Goal: Task Accomplishment & Management: Manage account settings

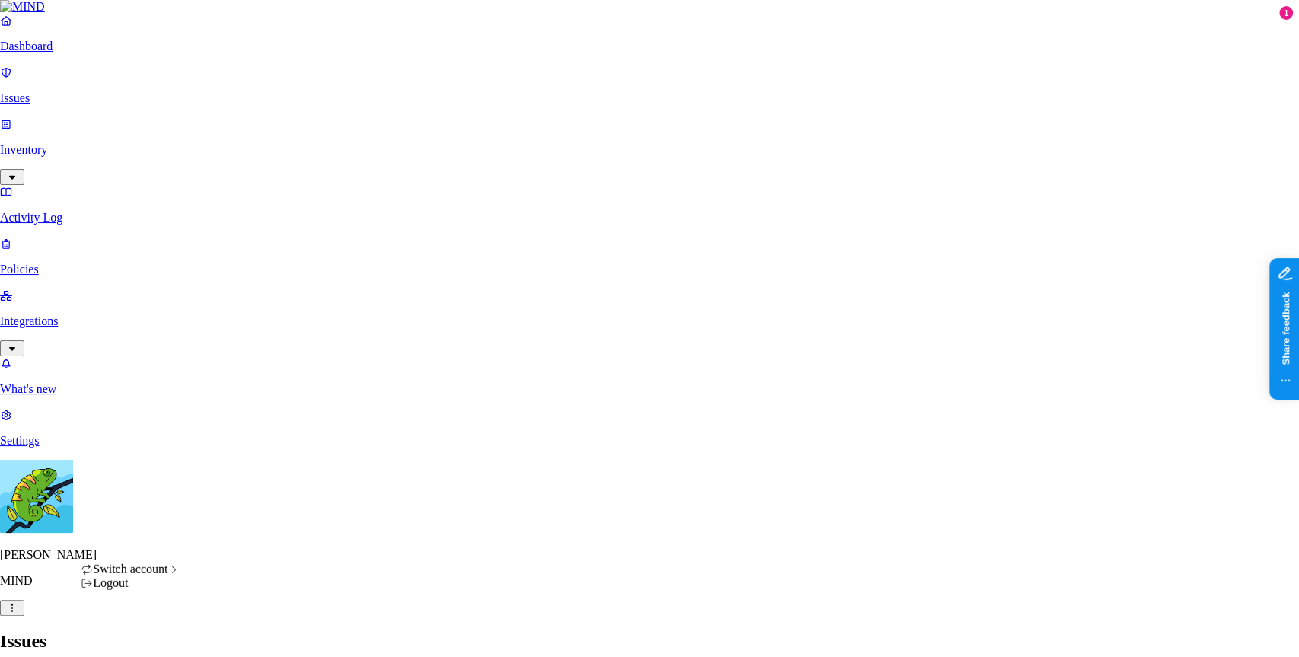
scroll to position [432, 0]
click at [167, 575] on span "Switch account" at bounding box center [130, 568] width 75 height 13
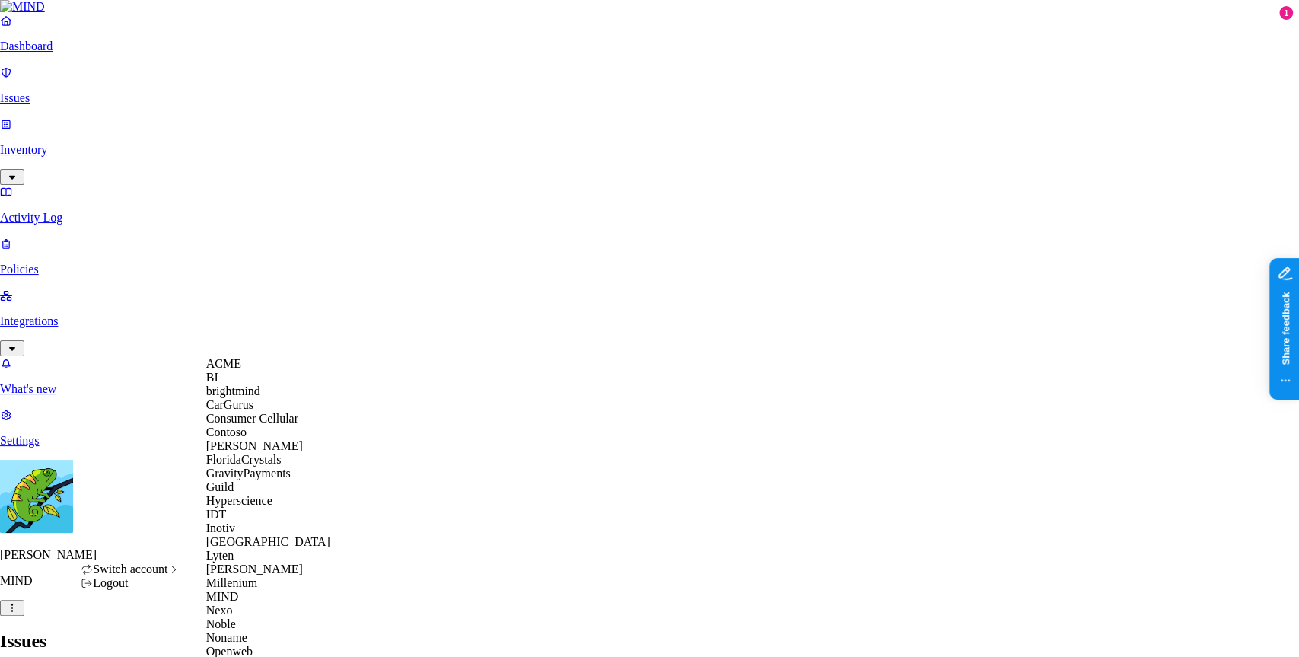
click at [275, 371] on div "ACME" at bounding box center [280, 364] width 148 height 14
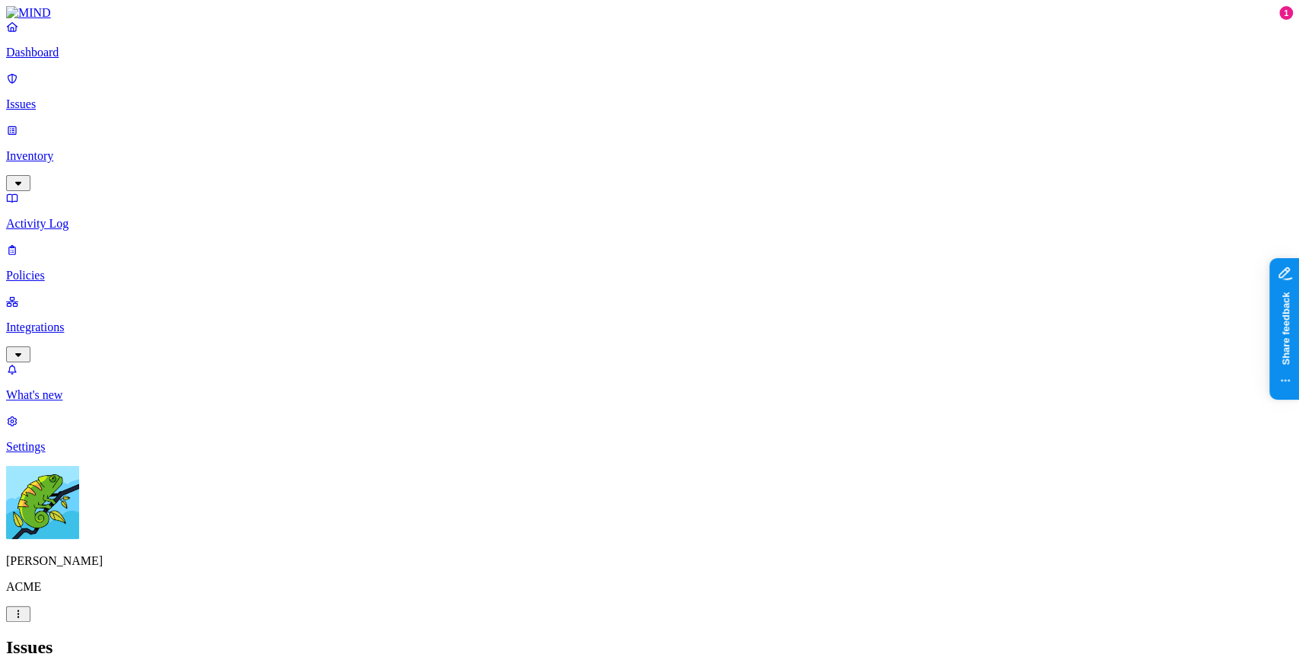
drag, startPoint x: 685, startPoint y: 96, endPoint x: 702, endPoint y: 81, distance: 23.2
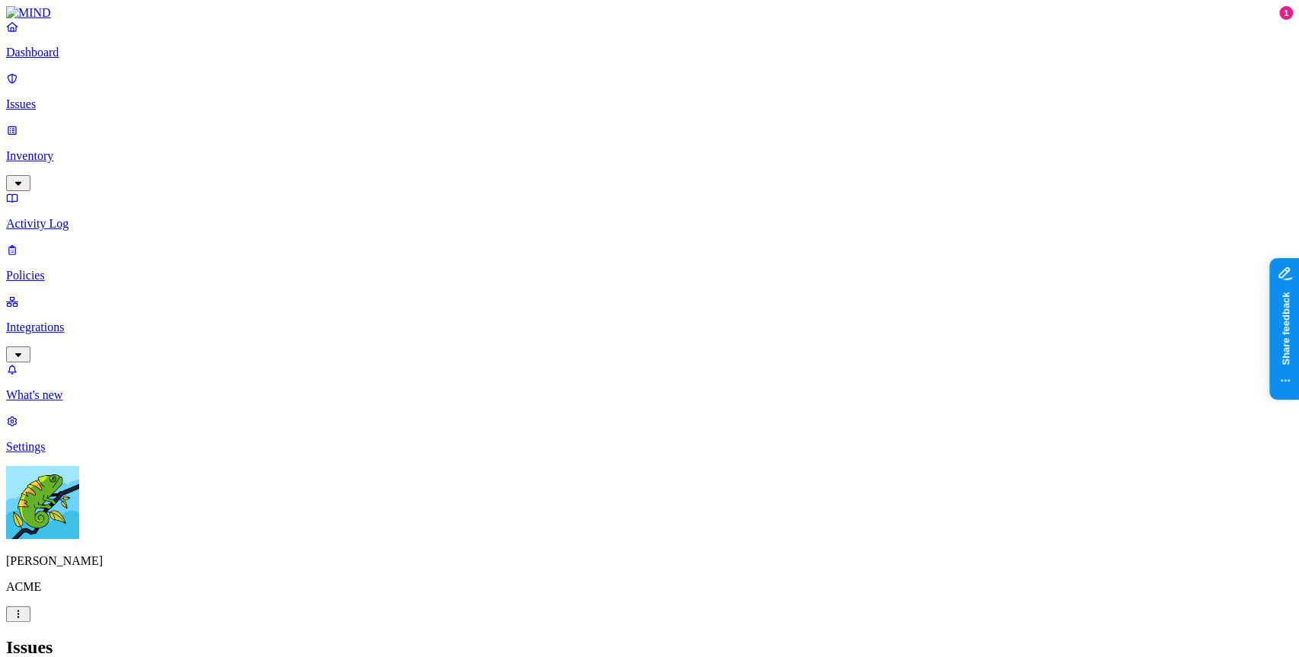
scroll to position [63, 0]
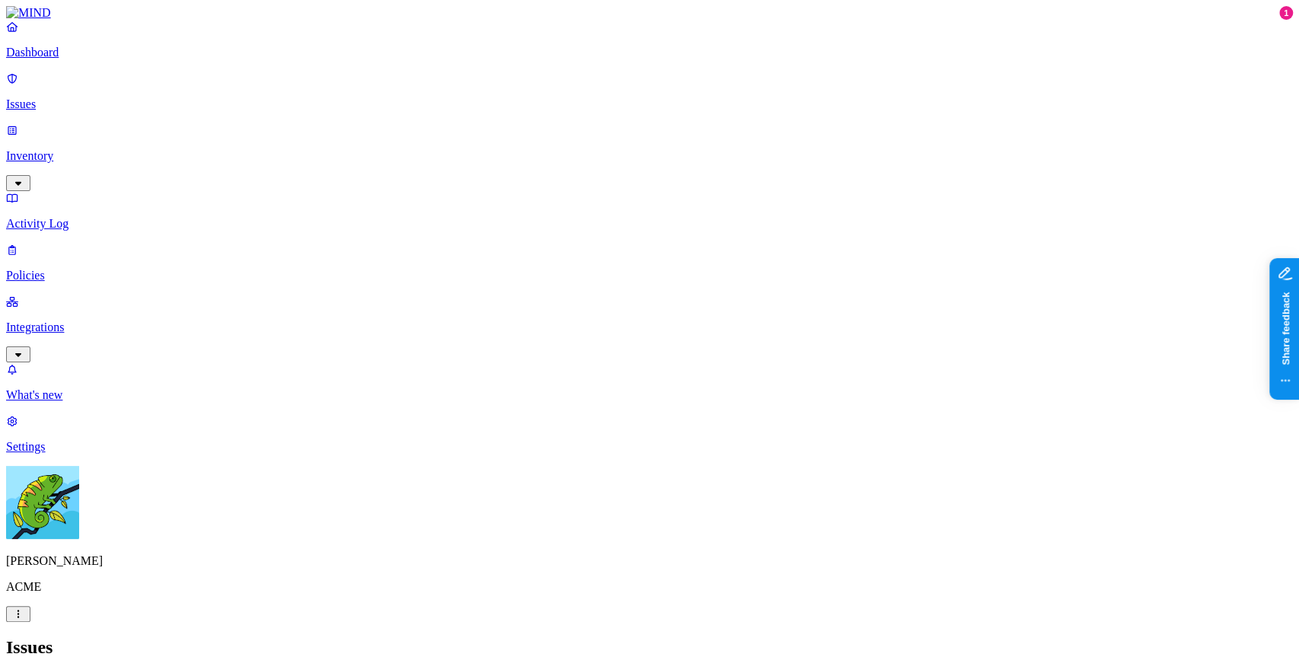
scroll to position [0, 0]
